Goal: Check status: Check status

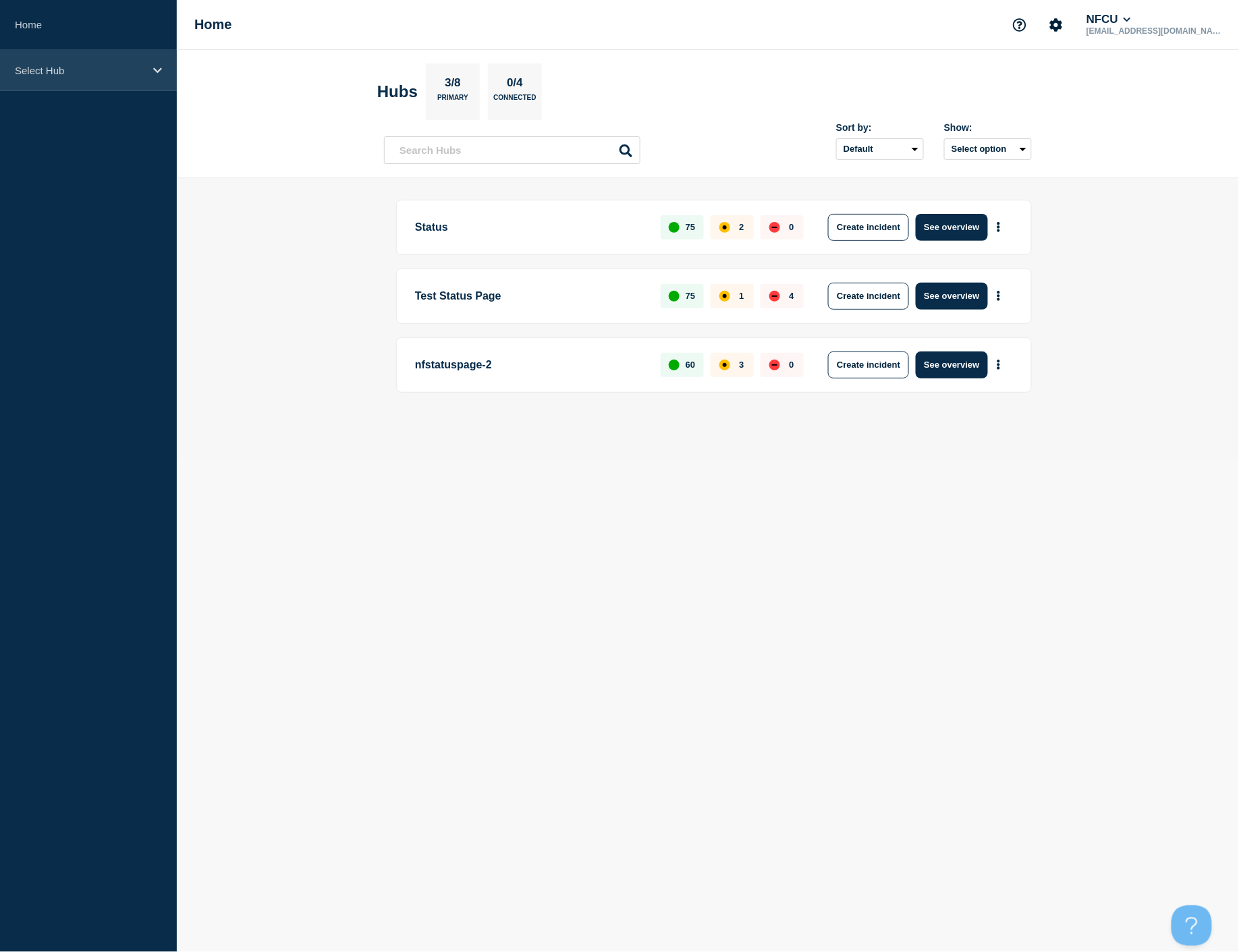
click at [88, 83] on div "Select Hub" at bounding box center [88, 70] width 177 height 42
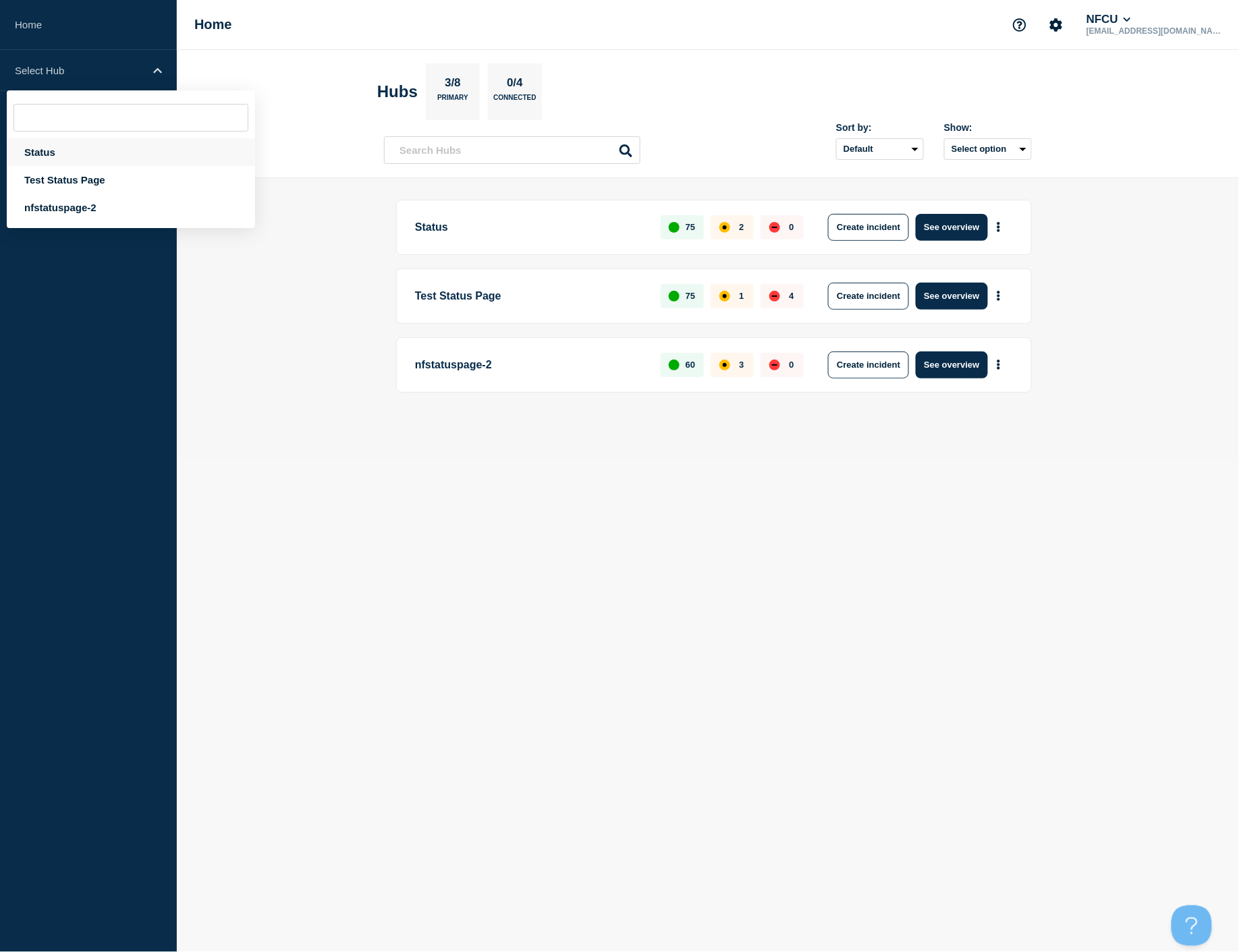
click at [72, 144] on div "Status" at bounding box center [130, 152] width 248 height 28
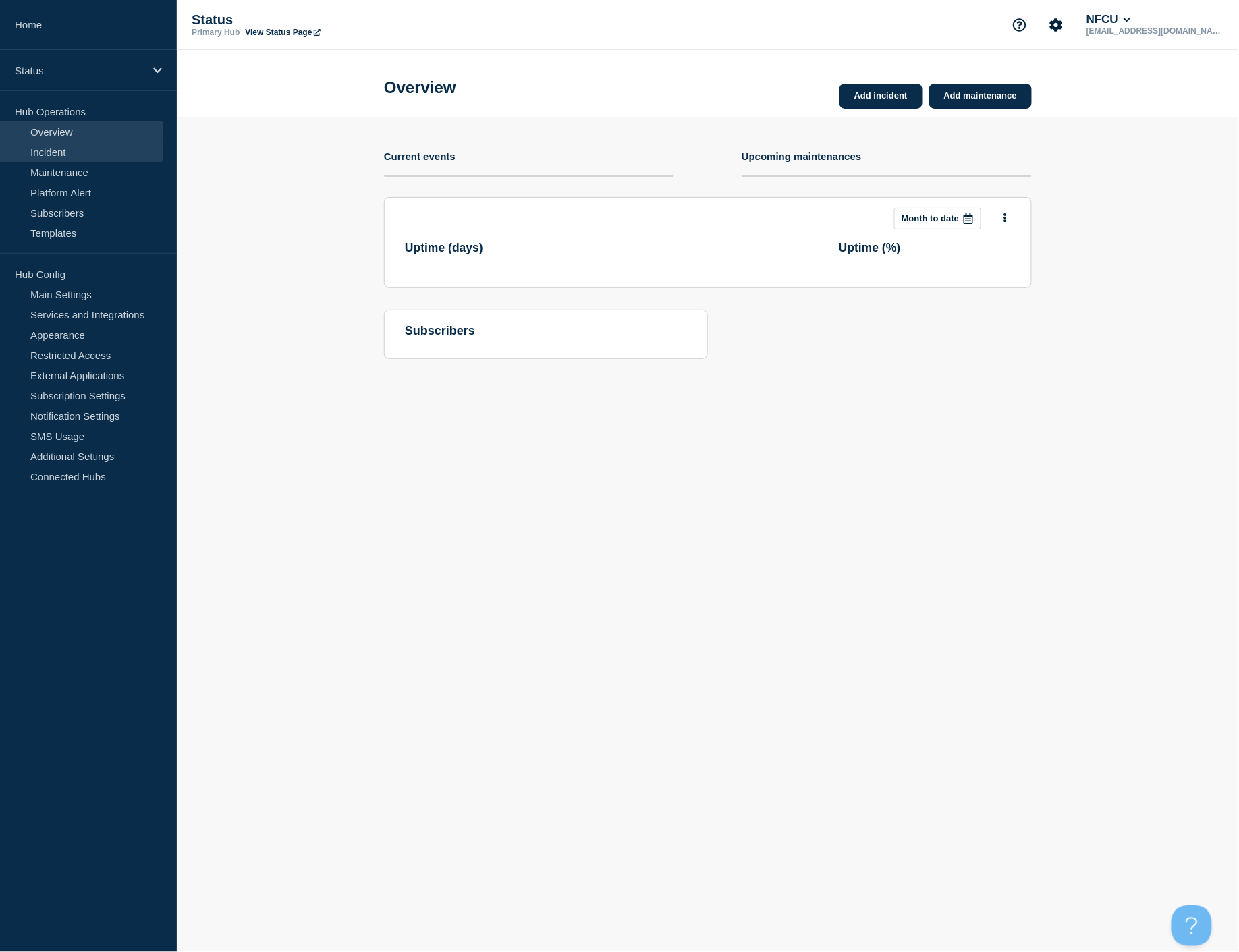
click at [75, 144] on link "Incident" at bounding box center [81, 152] width 163 height 20
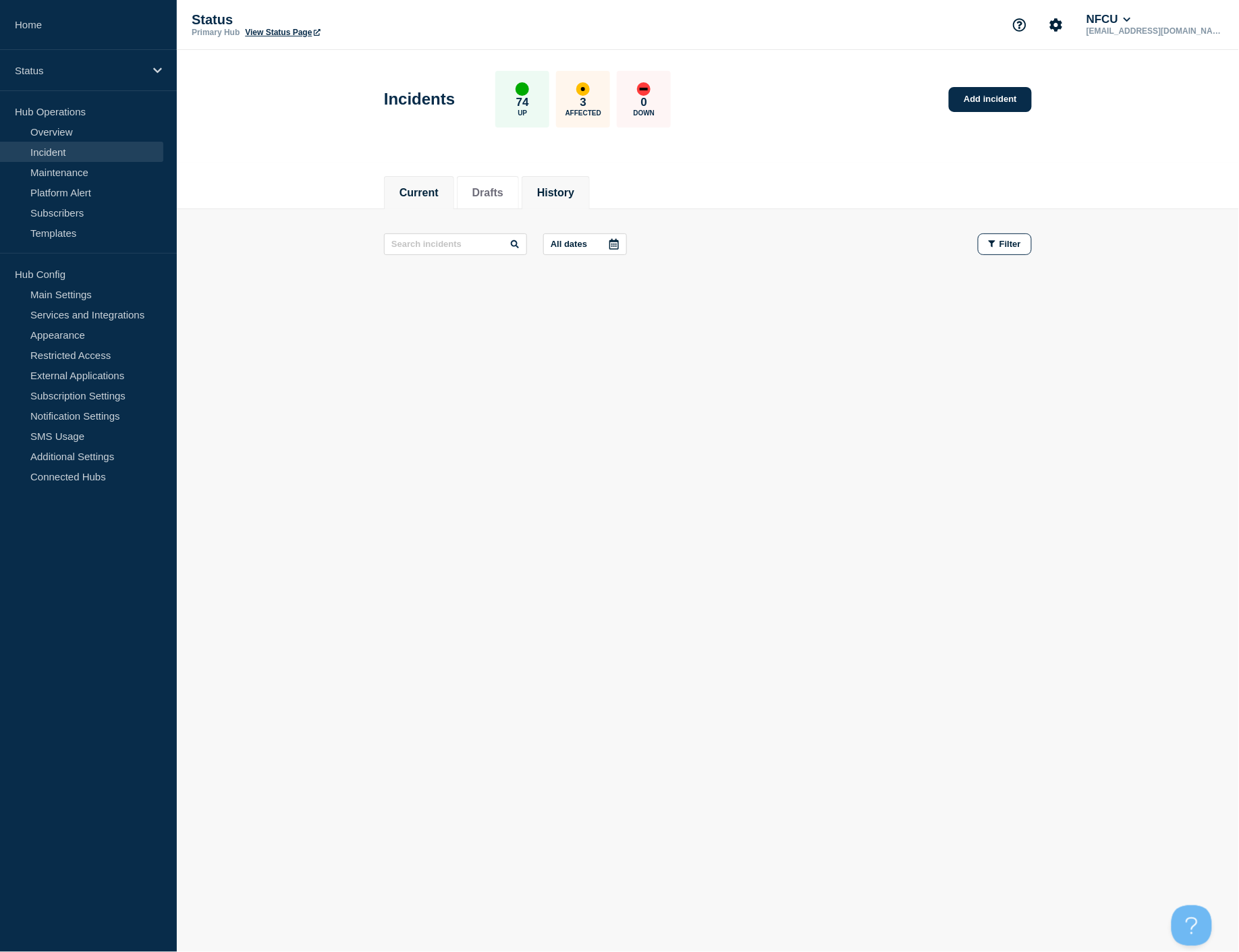
click at [570, 187] on button "History" at bounding box center [556, 193] width 37 height 12
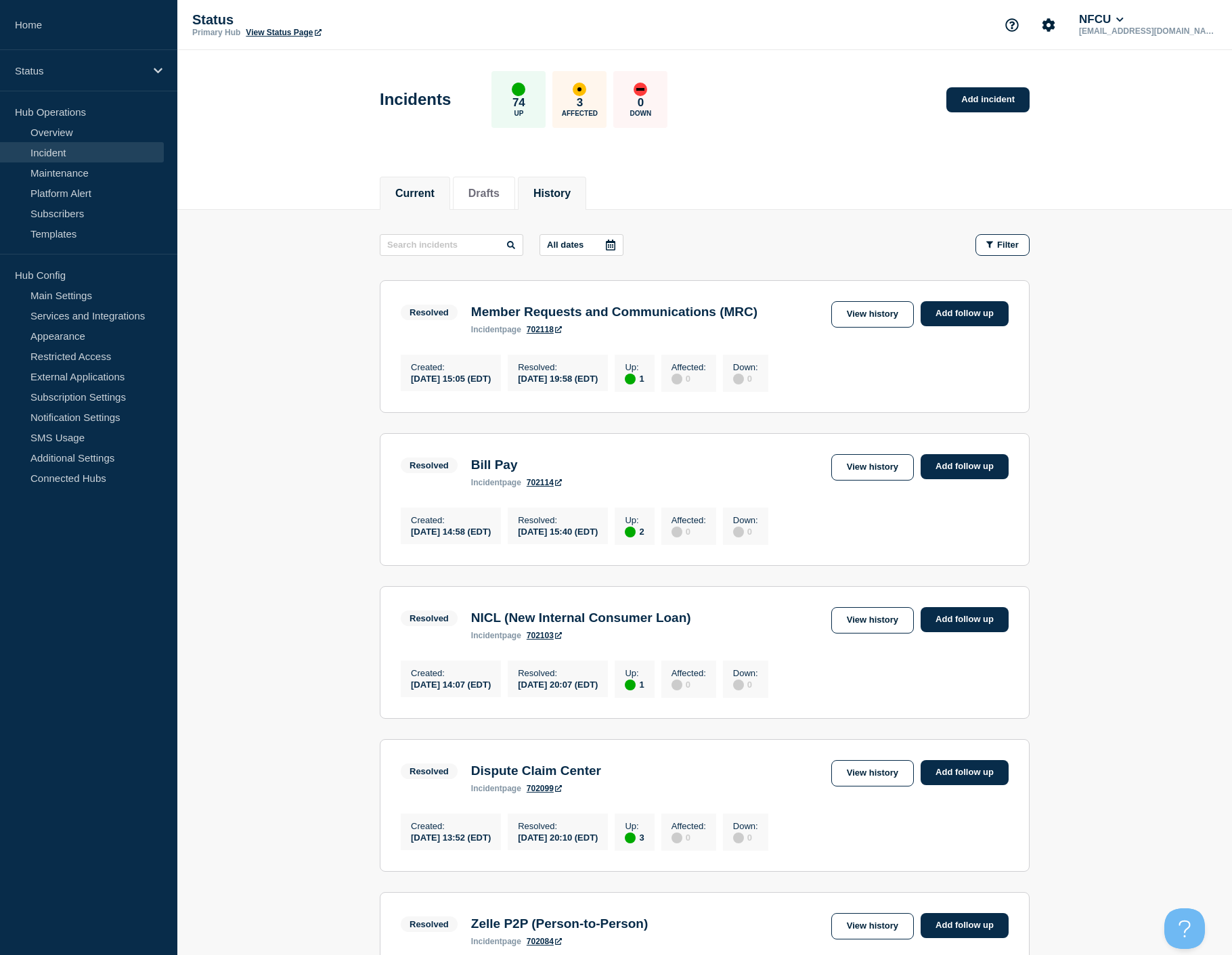
click at [416, 189] on button "Current" at bounding box center [415, 194] width 39 height 12
